Goal: Task Accomplishment & Management: Complete application form

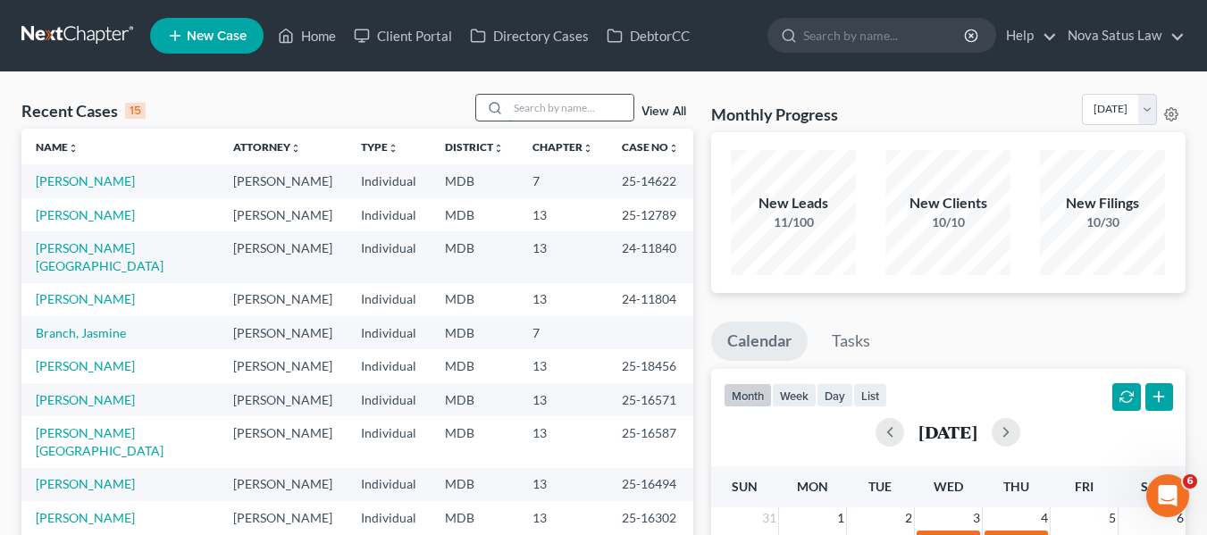
click at [520, 114] on input "search" at bounding box center [570, 108] width 125 height 26
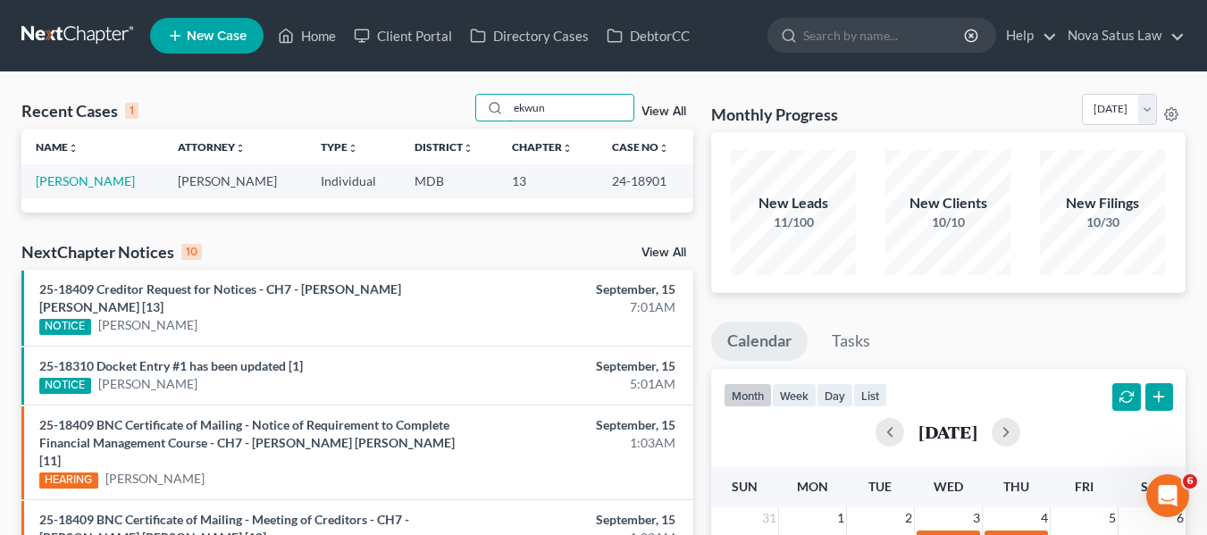
type input "ekwun"
click at [78, 187] on link "[PERSON_NAME]" at bounding box center [85, 180] width 99 height 15
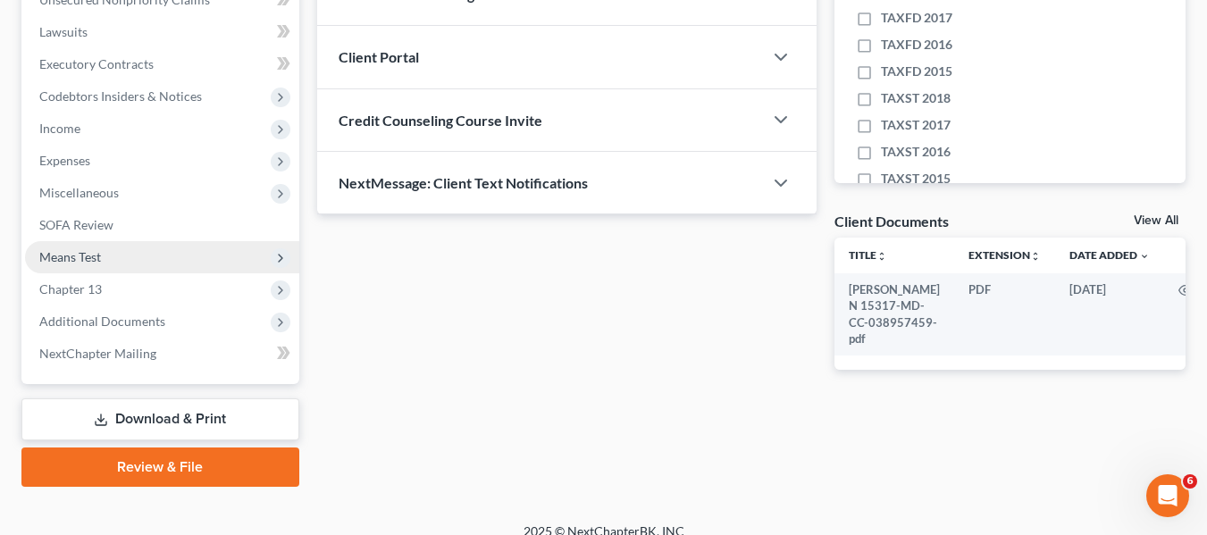
scroll to position [461, 0]
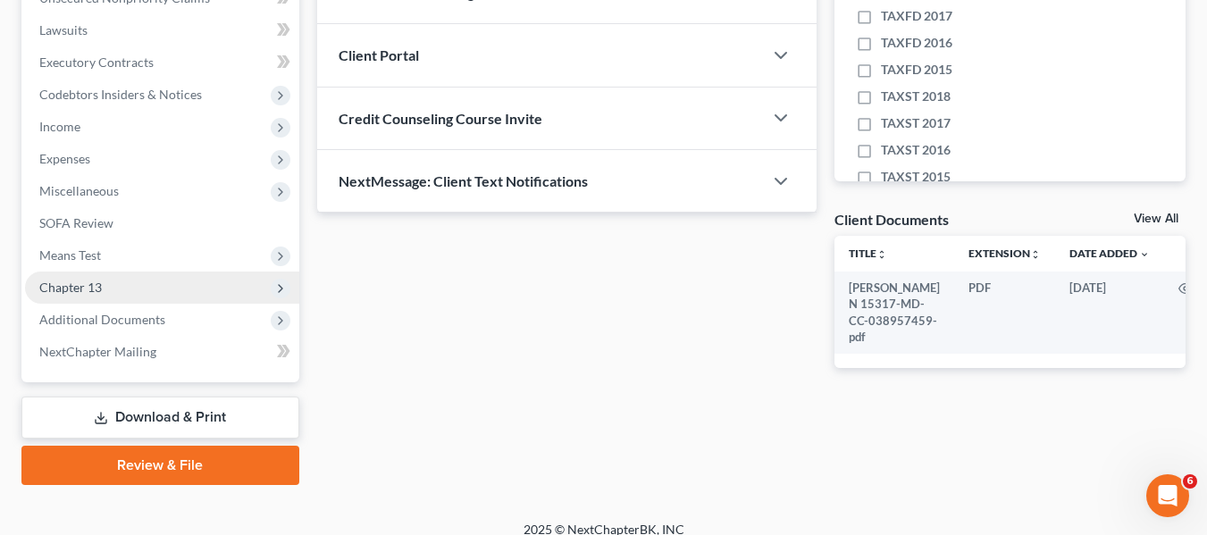
click at [105, 290] on span "Chapter 13" at bounding box center [162, 288] width 274 height 32
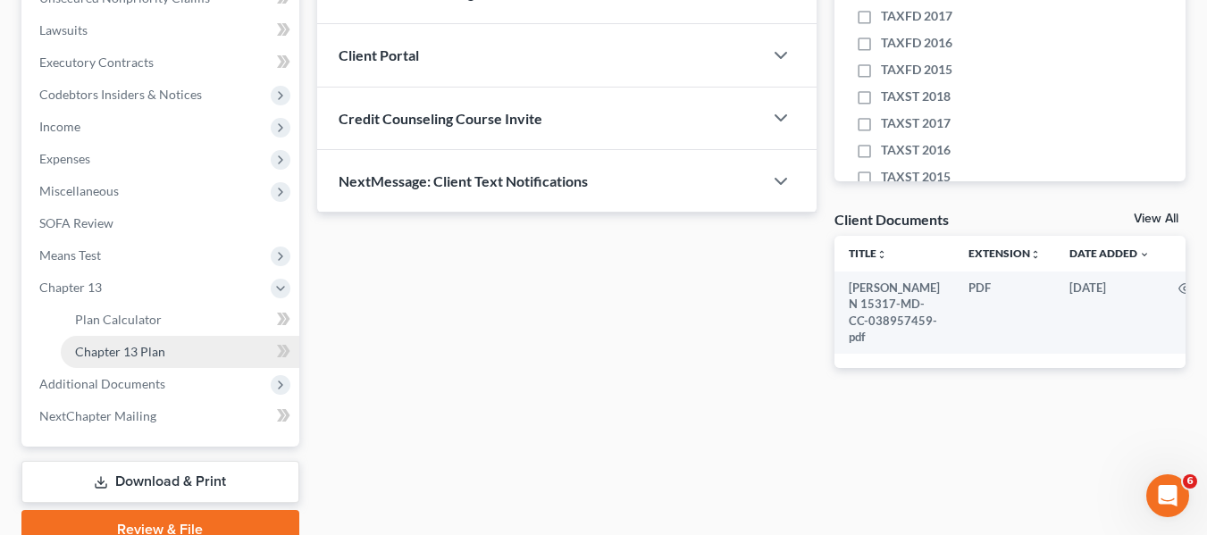
click at [121, 340] on link "Chapter 13 Plan" at bounding box center [180, 352] width 239 height 32
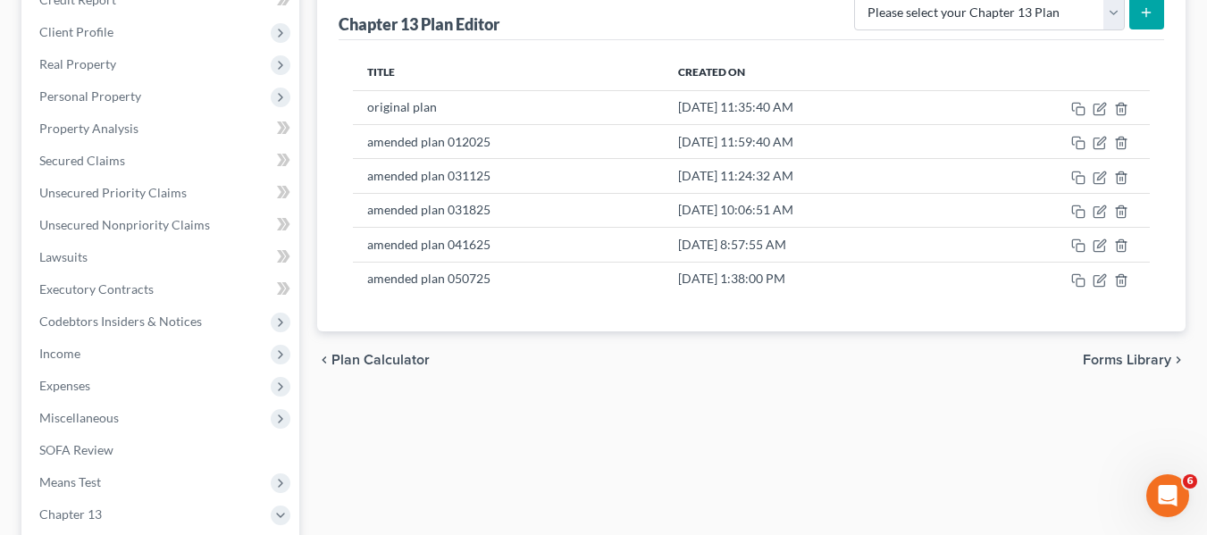
scroll to position [235, 0]
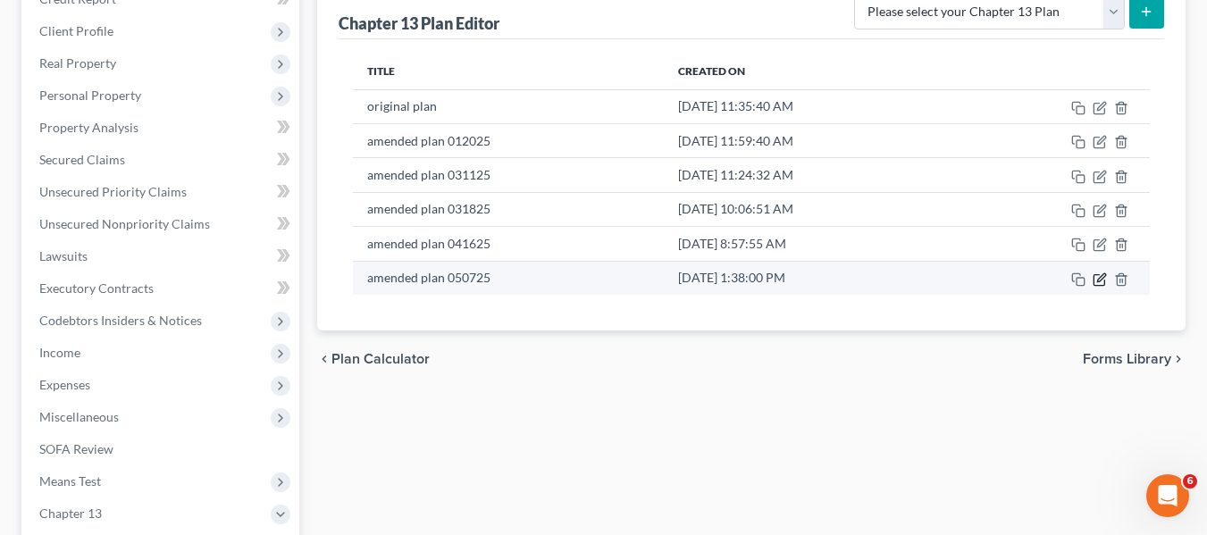
click at [1104, 283] on icon "button" at bounding box center [1098, 279] width 11 height 11
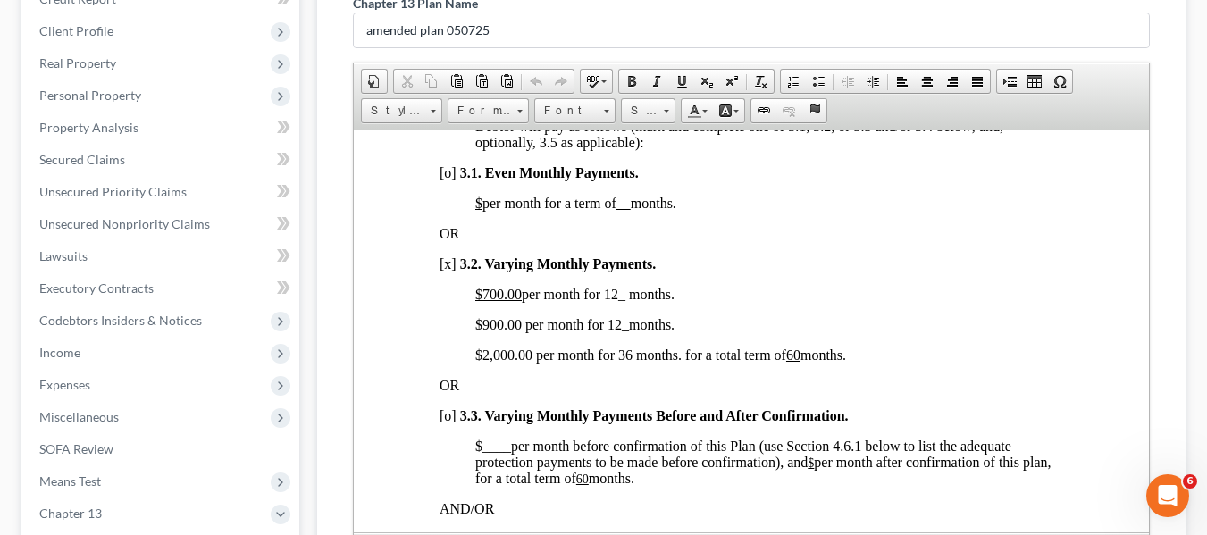
scroll to position [0, 0]
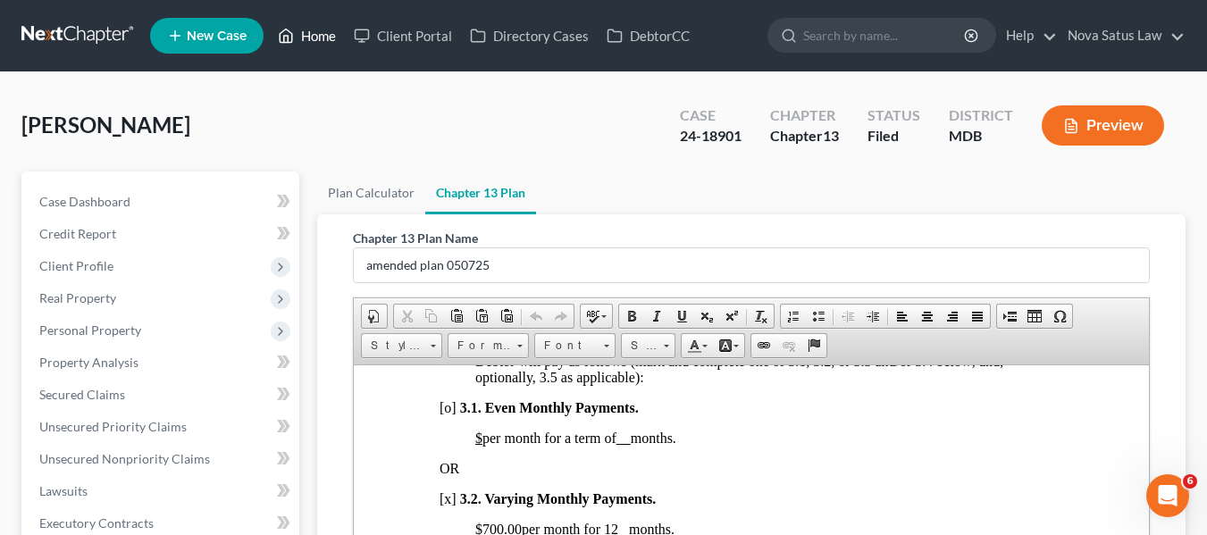
click at [307, 37] on link "Home" at bounding box center [307, 36] width 76 height 32
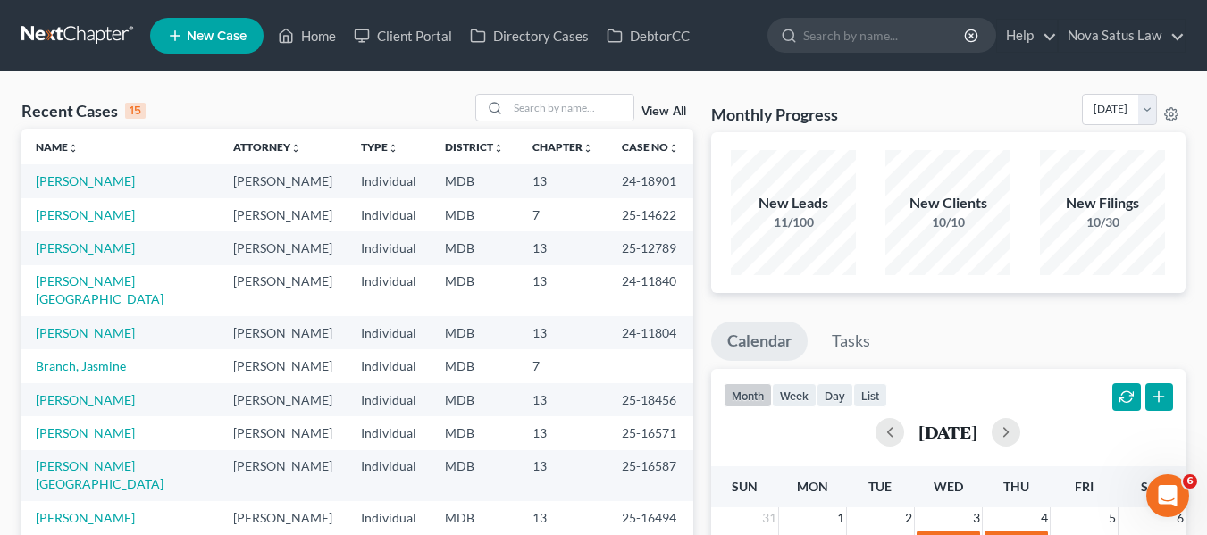
click at [61, 358] on link "Branch, Jasmine" at bounding box center [81, 365] width 90 height 15
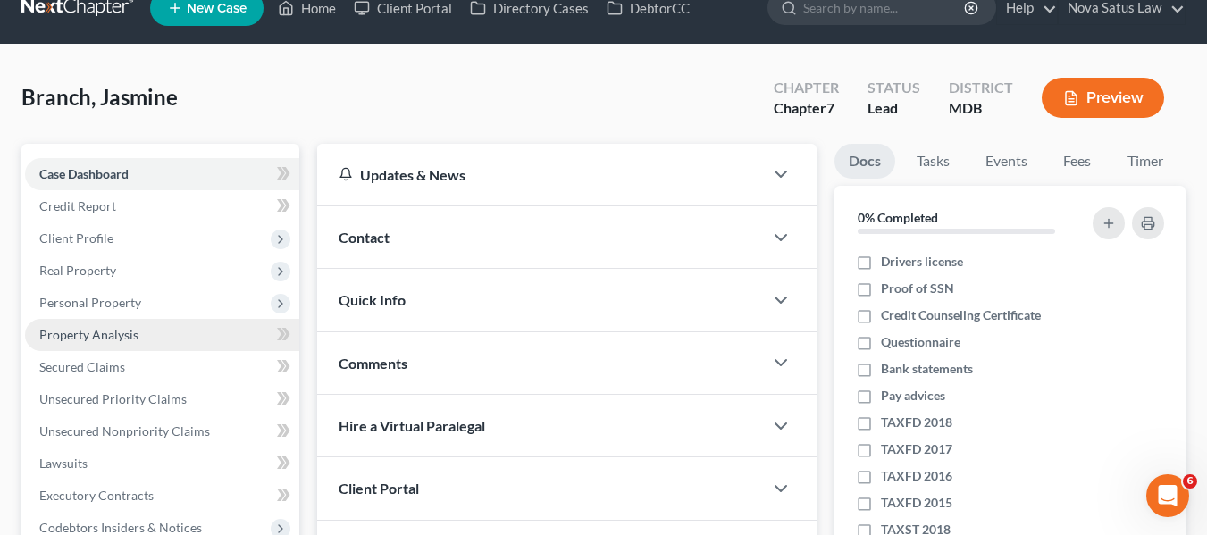
scroll to position [30, 0]
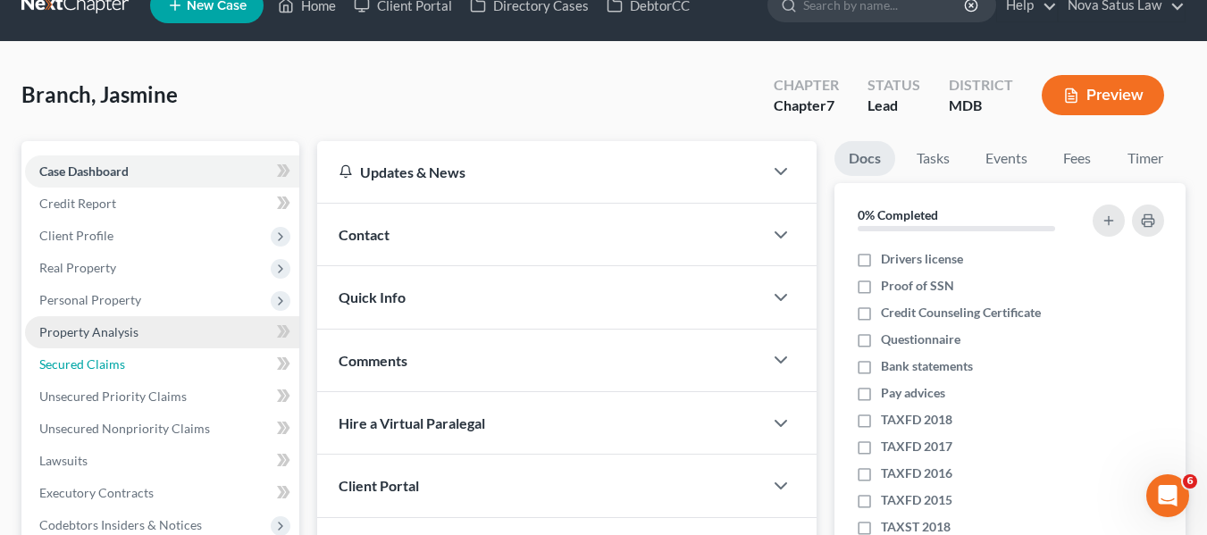
click at [70, 356] on span "Secured Claims" at bounding box center [82, 363] width 86 height 15
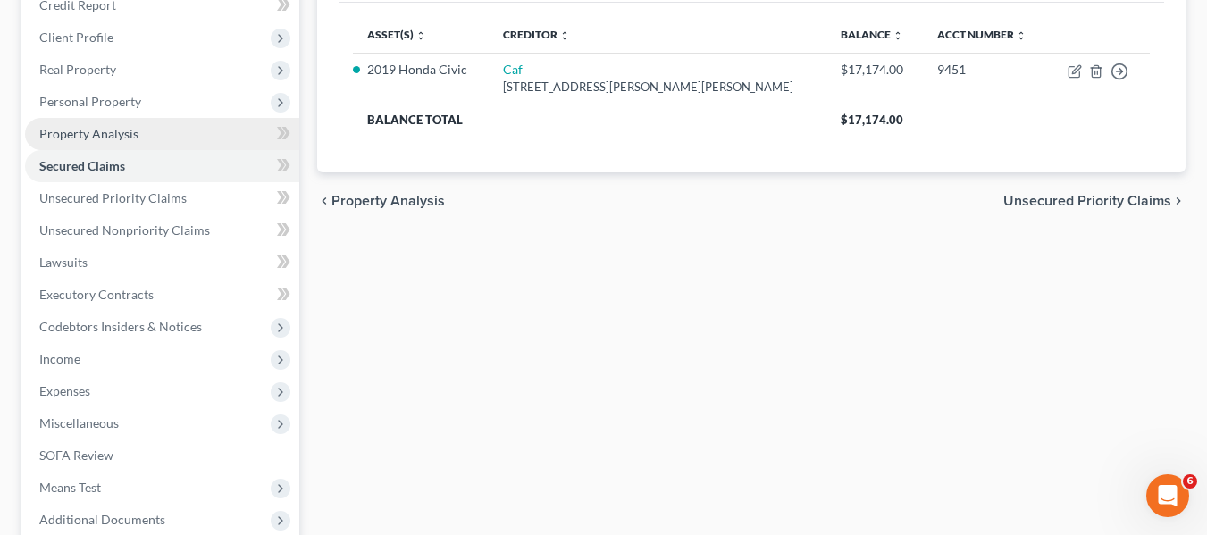
scroll to position [227, 0]
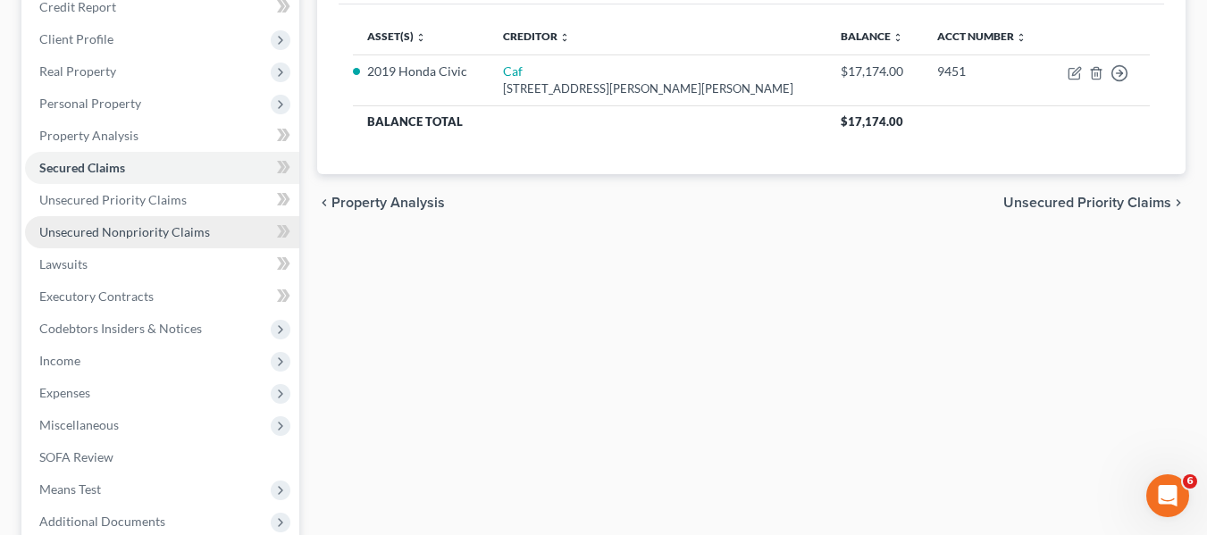
click at [134, 224] on span "Unsecured Nonpriority Claims" at bounding box center [124, 231] width 171 height 15
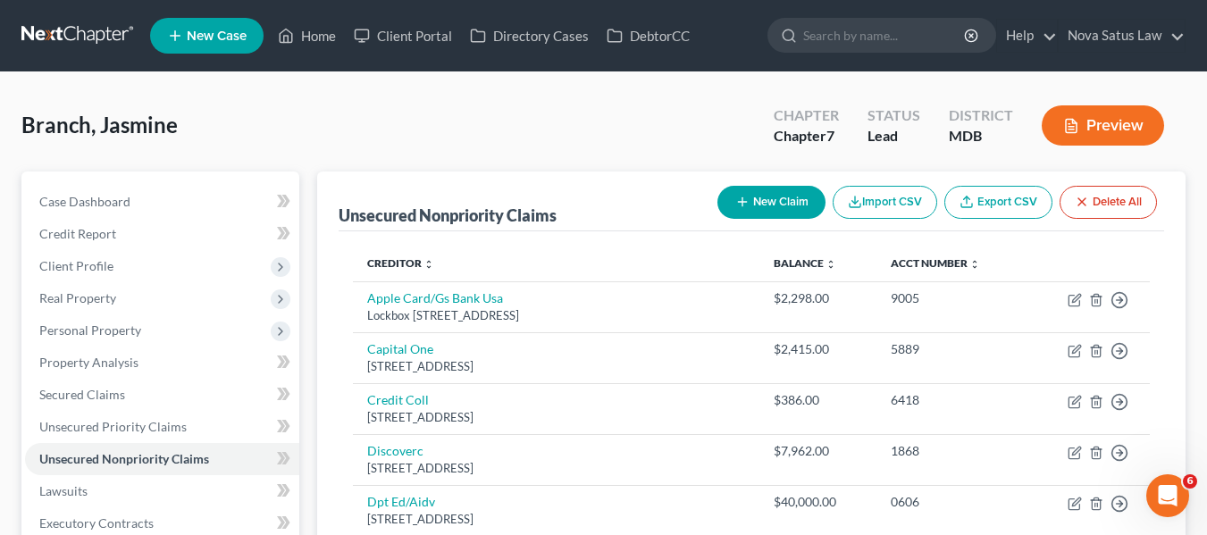
click at [748, 201] on button "New Claim" at bounding box center [771, 202] width 108 height 33
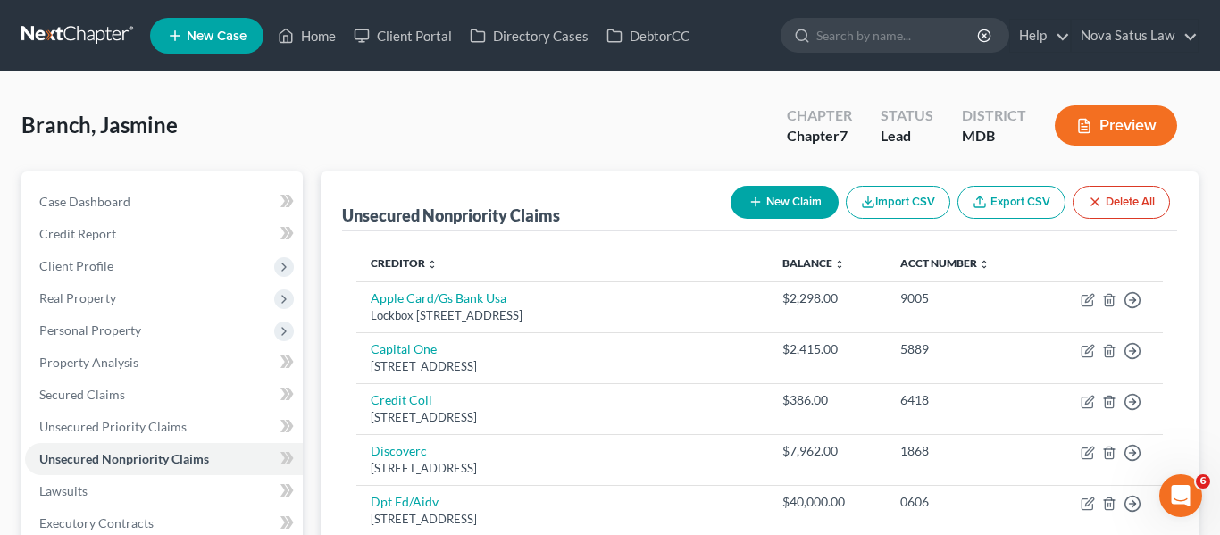
select select "0"
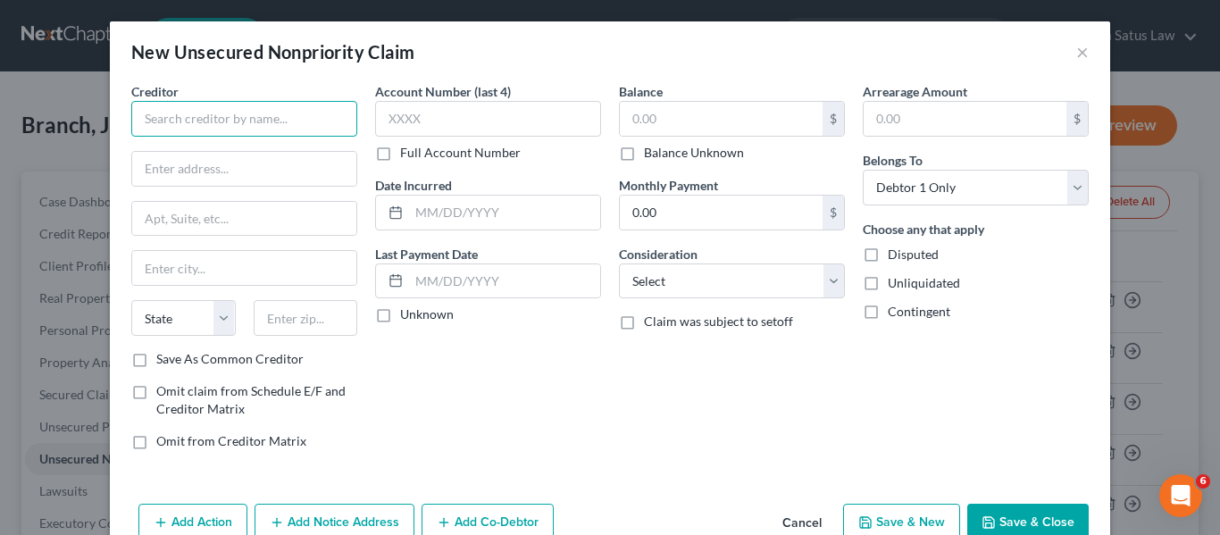
click at [226, 119] on input "text" at bounding box center [244, 119] width 226 height 36
paste input "CEP American LLC - [GEOGRAPHIC_DATA]"
type input "CEP American LLC - [GEOGRAPHIC_DATA]"
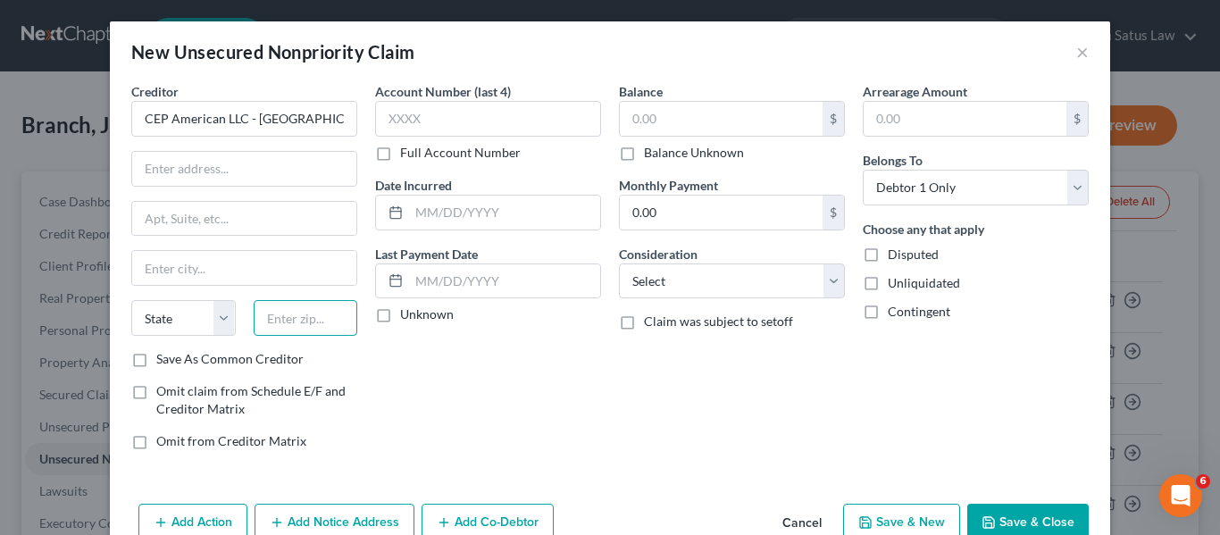
click at [285, 318] on input "text" at bounding box center [306, 318] width 105 height 36
type input "95358"
type input "Modesto"
select select "4"
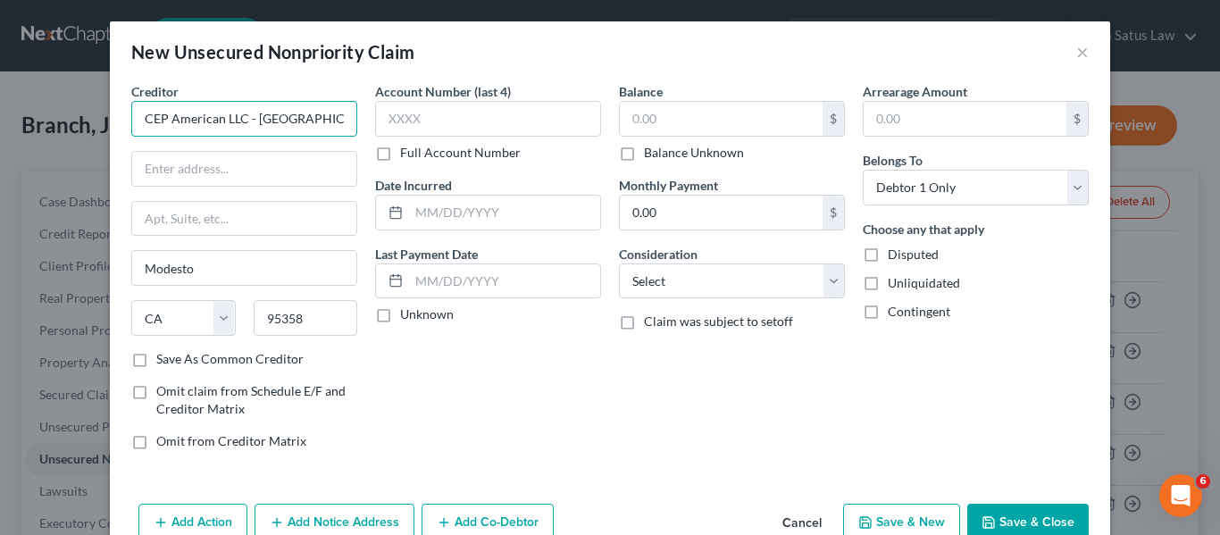
click at [240, 113] on input "CEP American LLC - [GEOGRAPHIC_DATA]" at bounding box center [244, 119] width 226 height 36
type input "CEP American LLC"
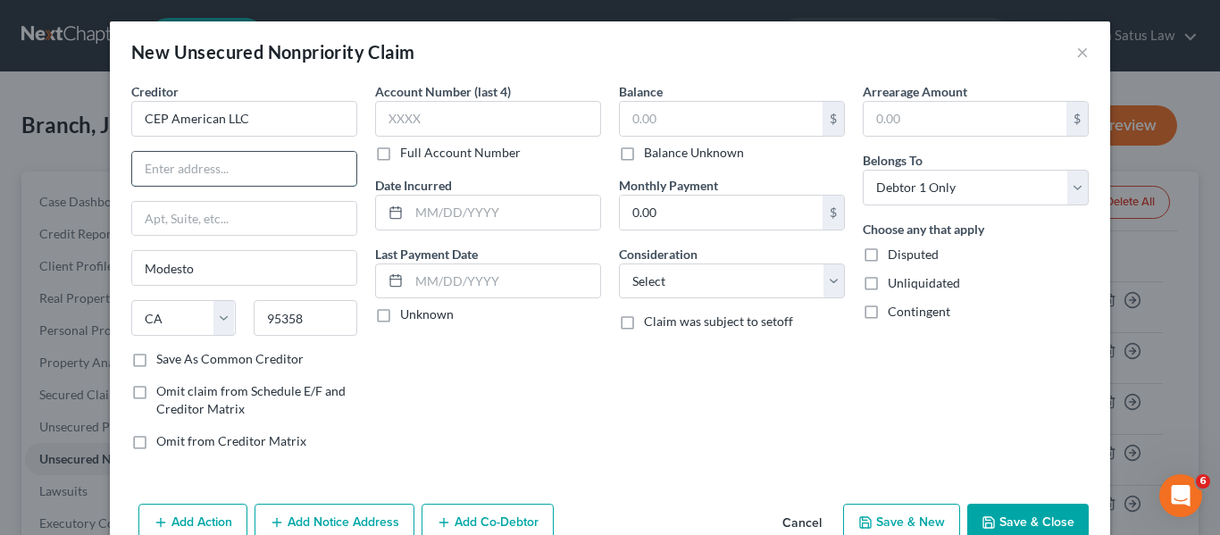
click at [192, 159] on input "text" at bounding box center [244, 169] width 224 height 34
paste input "CEP American LLC - [GEOGRAPHIC_DATA]"
click at [166, 217] on input "text" at bounding box center [244, 219] width 224 height 34
click at [138, 164] on input "CEP American LLC - [GEOGRAPHIC_DATA]" at bounding box center [244, 169] width 224 height 34
click at [225, 166] on input "[STREET_ADDRESS]" at bounding box center [244, 169] width 224 height 34
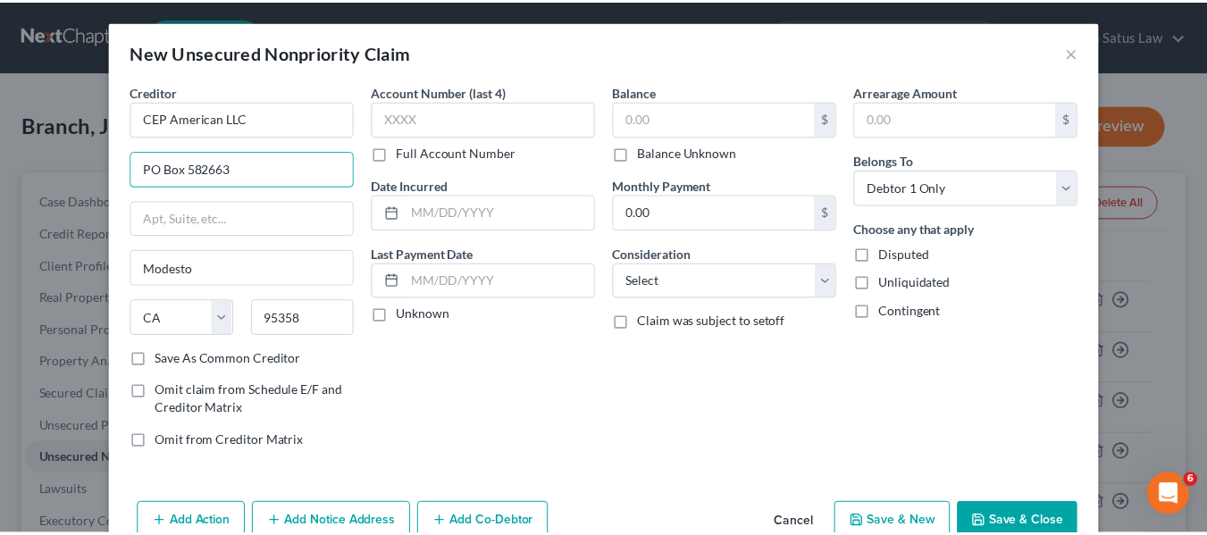
scroll to position [42, 0]
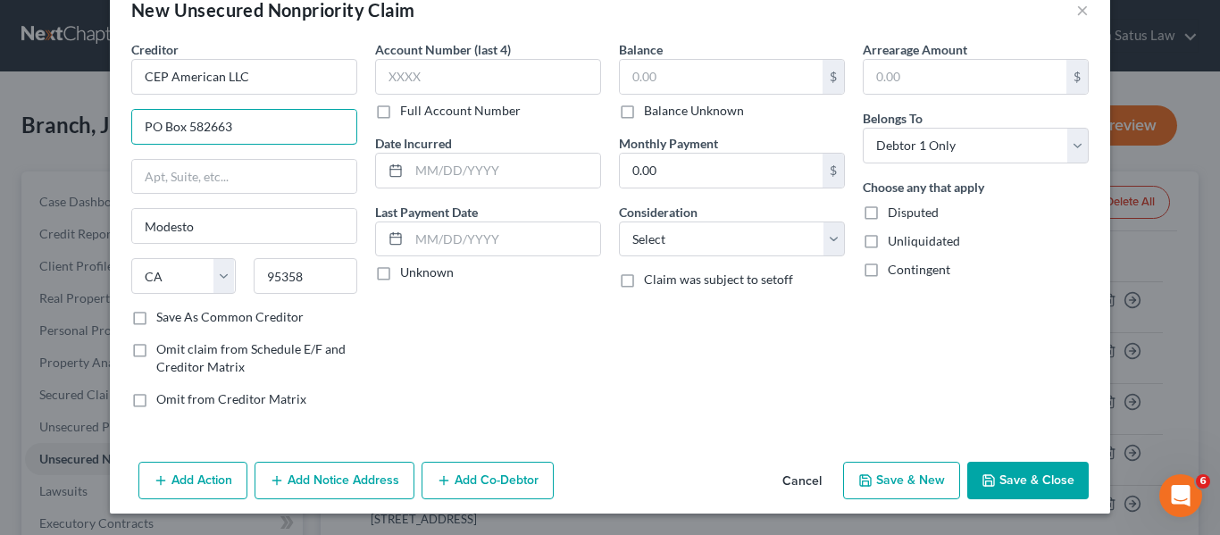
type input "PO Box 582663"
click at [1005, 468] on button "Save & Close" at bounding box center [1027, 481] width 121 height 38
